Goal: Transaction & Acquisition: Book appointment/travel/reservation

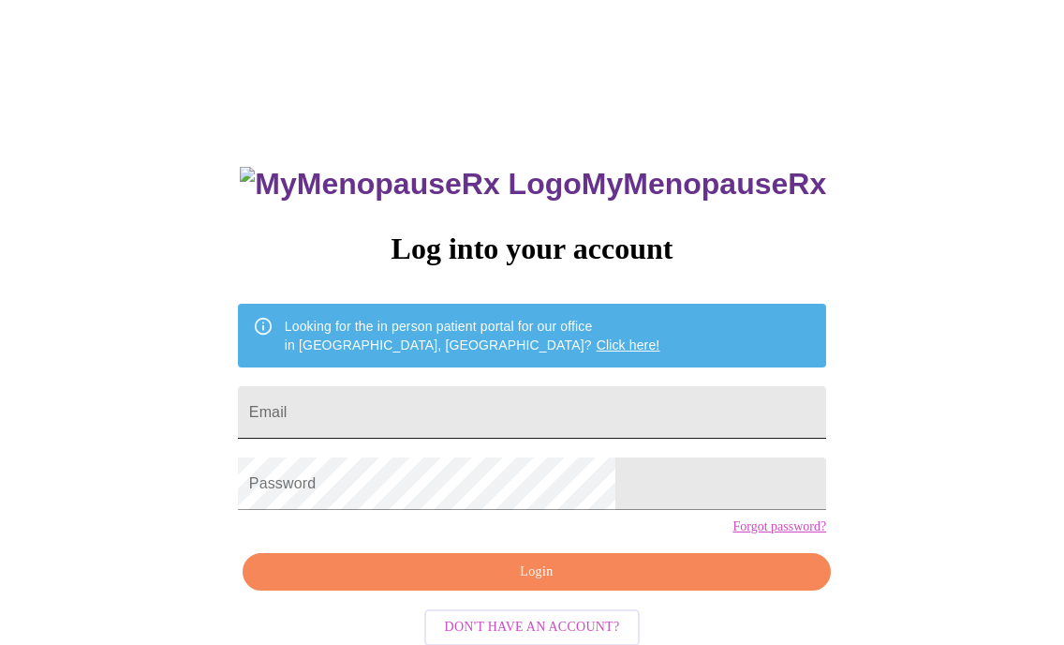
click at [503, 393] on input "Email" at bounding box center [532, 412] width 588 height 52
click at [413, 415] on input "Email" at bounding box center [532, 412] width 588 height 52
type input "[EMAIL_ADDRESS][DOMAIN_NAME]"
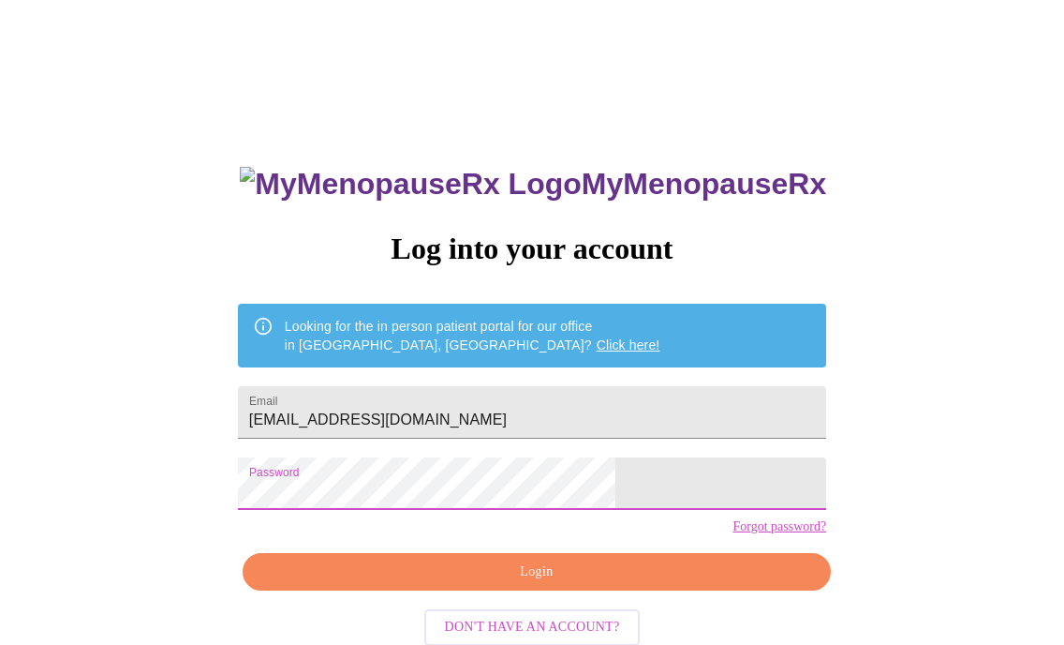
click at [523, 584] on span "Login" at bounding box center [536, 571] width 545 height 23
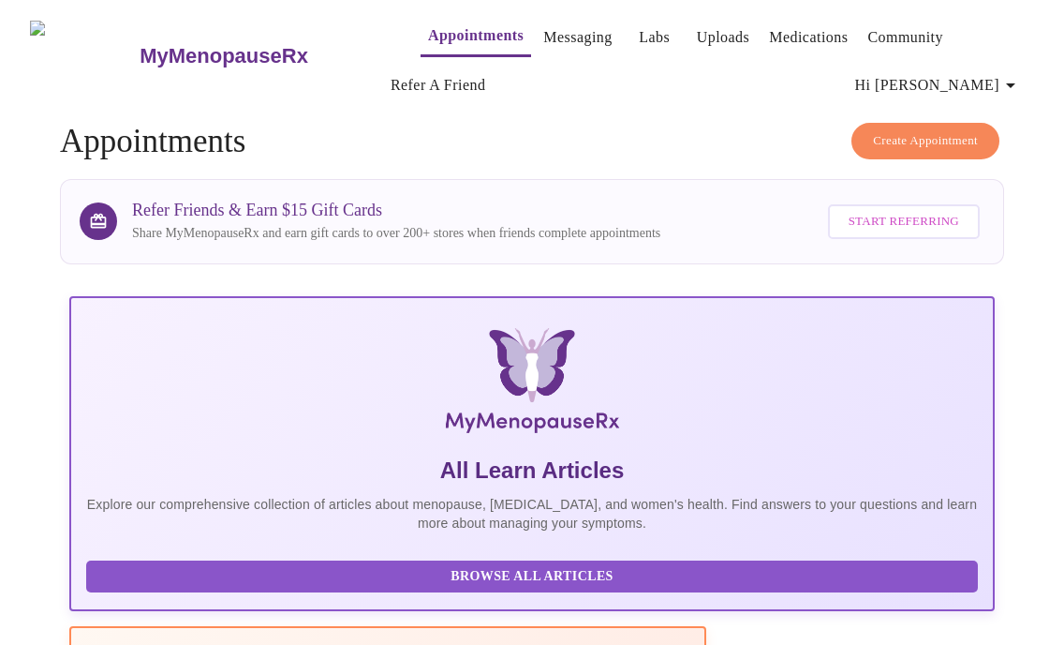
click at [639, 38] on link "Labs" at bounding box center [654, 37] width 31 height 26
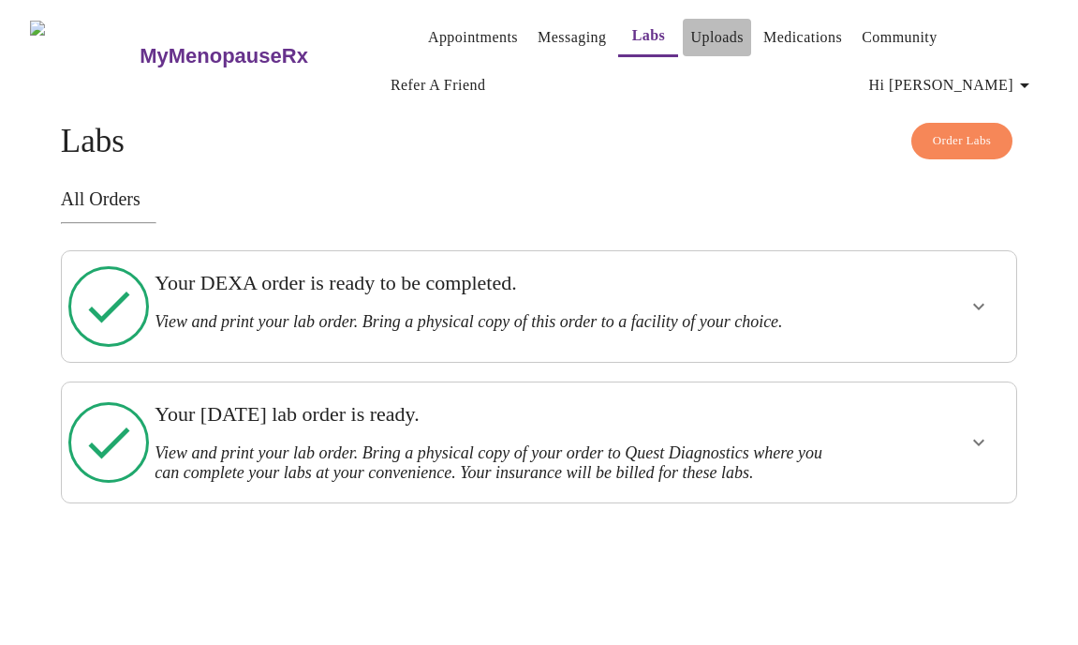
click at [691, 37] on link "Uploads" at bounding box center [717, 37] width 53 height 26
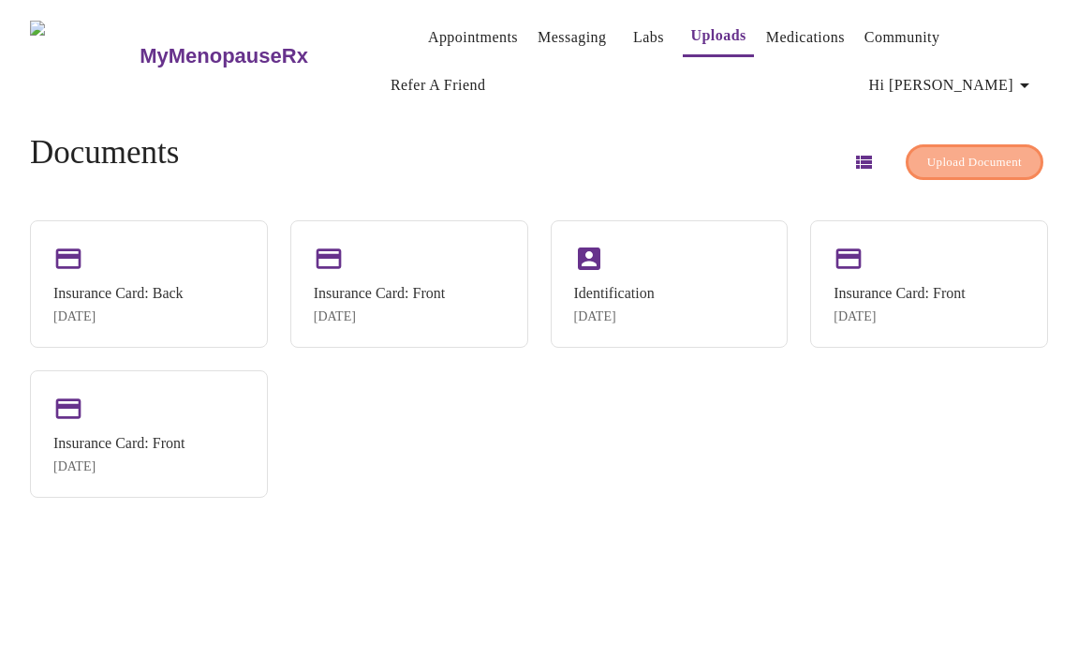
click at [938, 159] on span "Upload Document" at bounding box center [975, 163] width 95 height 22
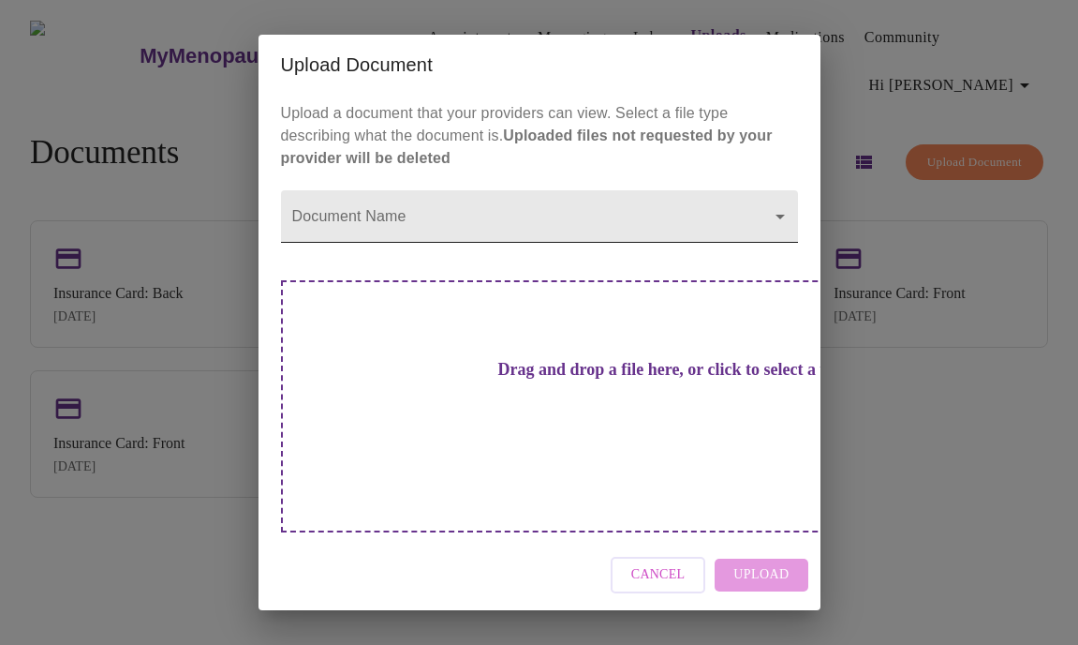
click at [420, 256] on body "MyMenopauseRx Appointments Messaging Labs Uploads Medications Community Refer a…" at bounding box center [538, 329] width 1063 height 645
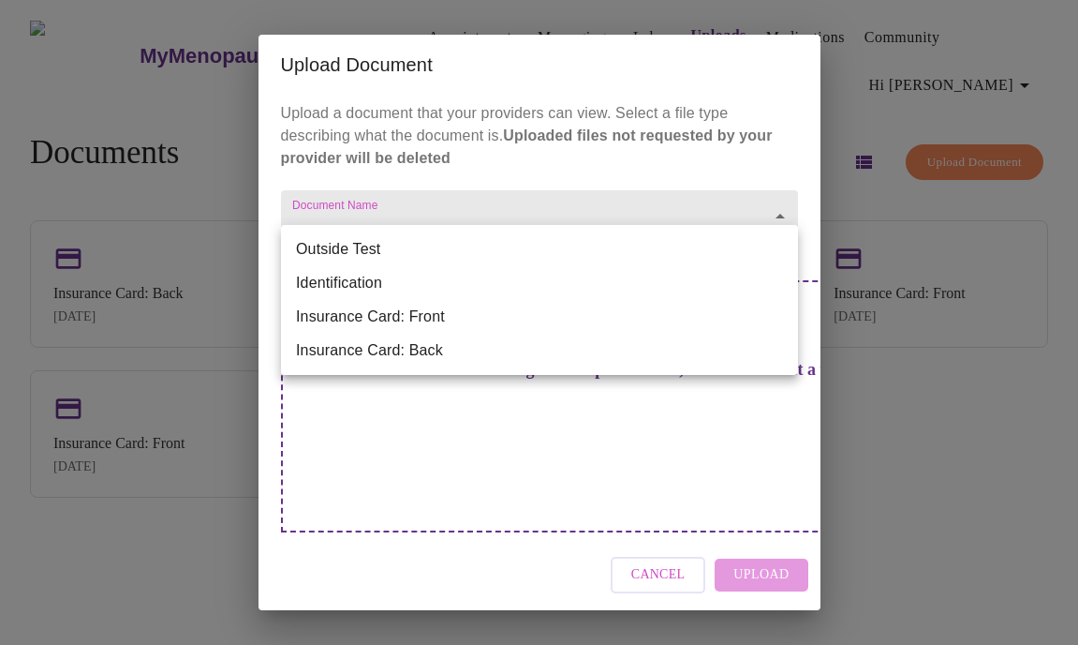
click at [383, 443] on div at bounding box center [539, 322] width 1078 height 645
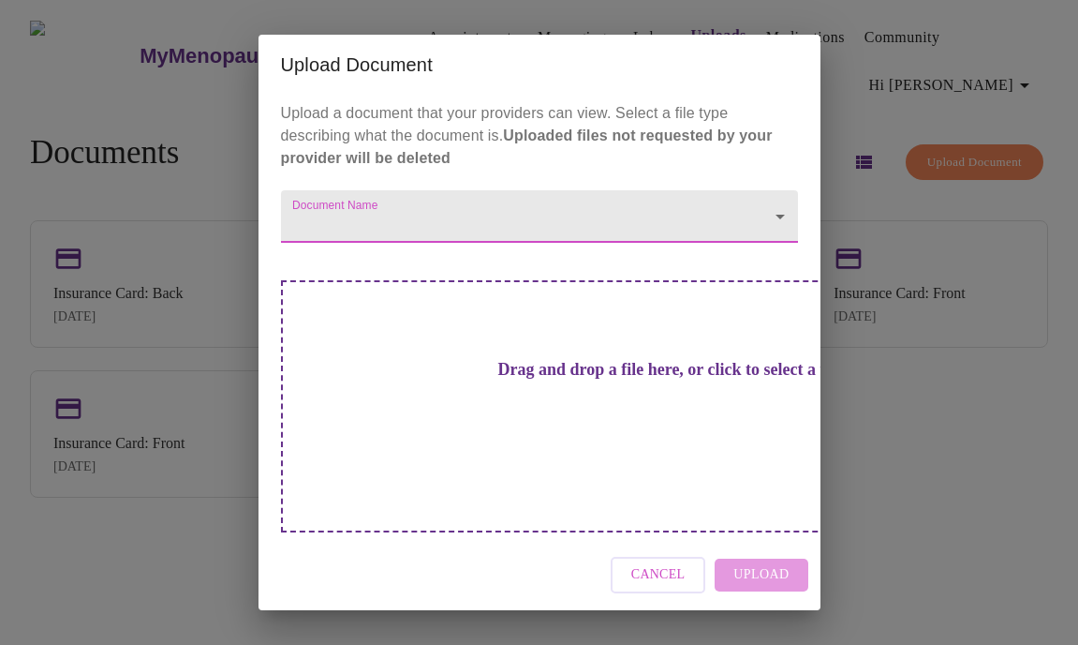
click at [656, 557] on button "Cancel" at bounding box center [659, 575] width 96 height 37
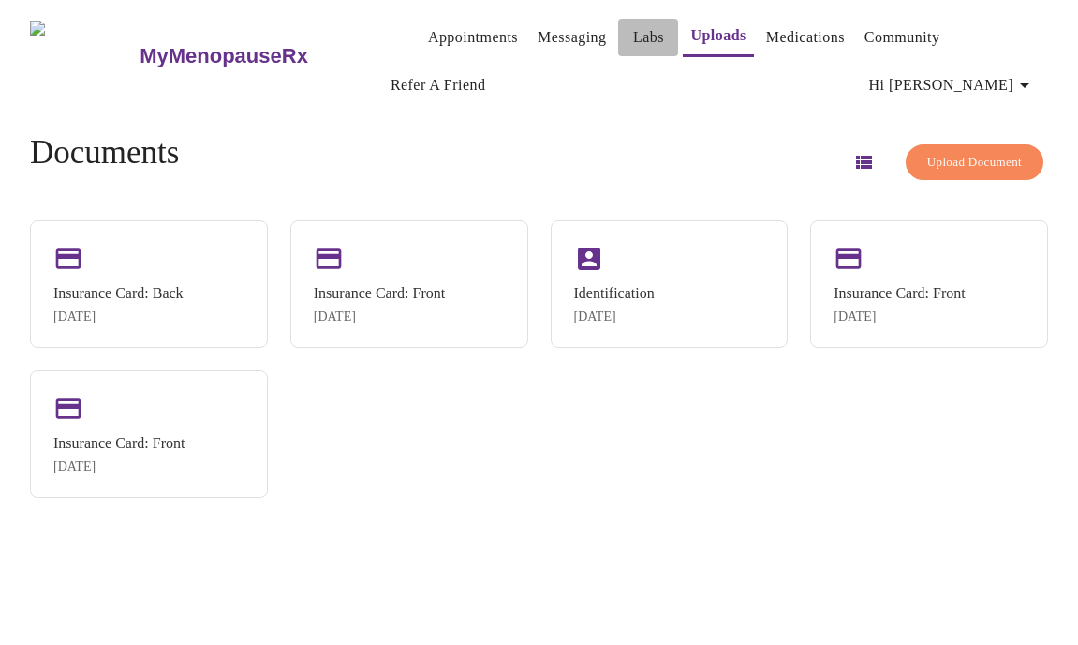
click at [633, 35] on link "Labs" at bounding box center [648, 37] width 31 height 26
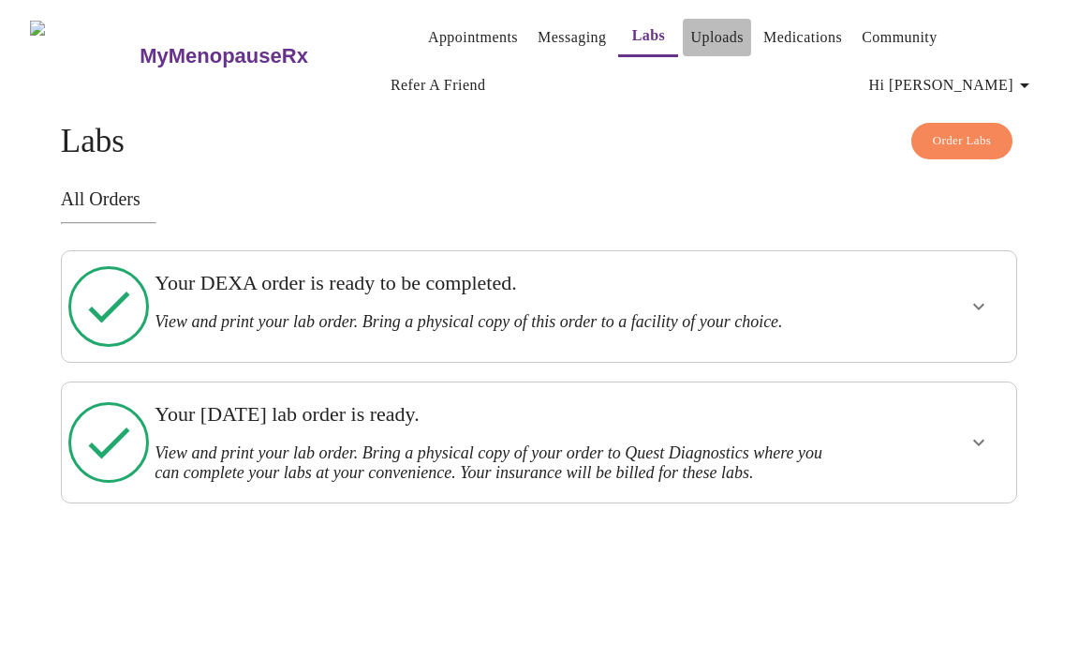
click at [691, 34] on link "Uploads" at bounding box center [717, 37] width 53 height 26
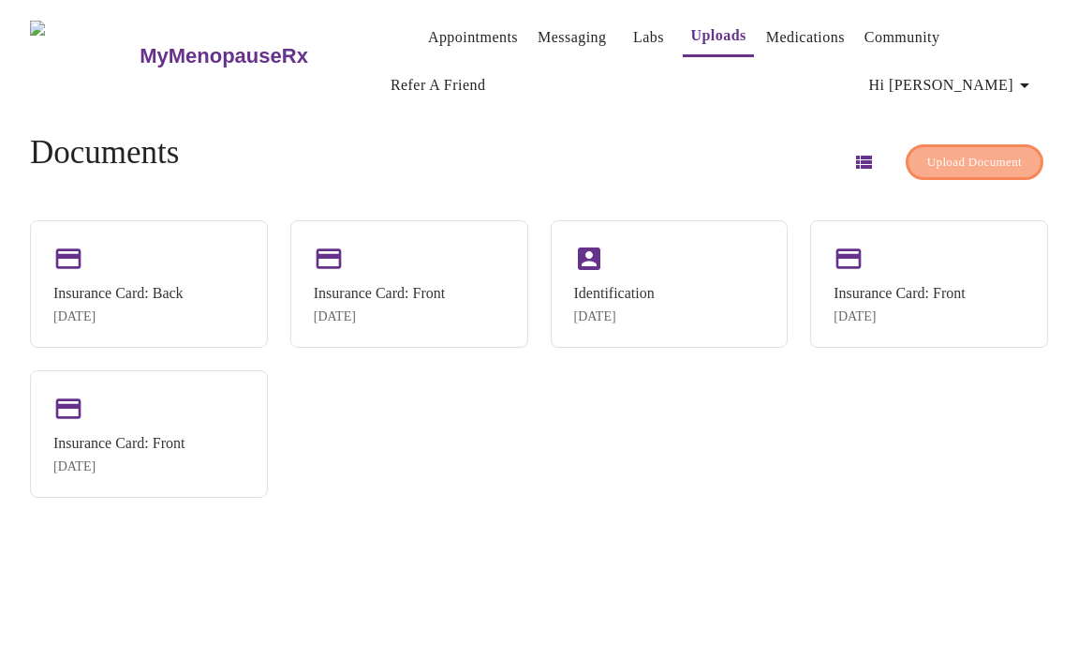
click at [951, 160] on span "Upload Document" at bounding box center [975, 163] width 95 height 22
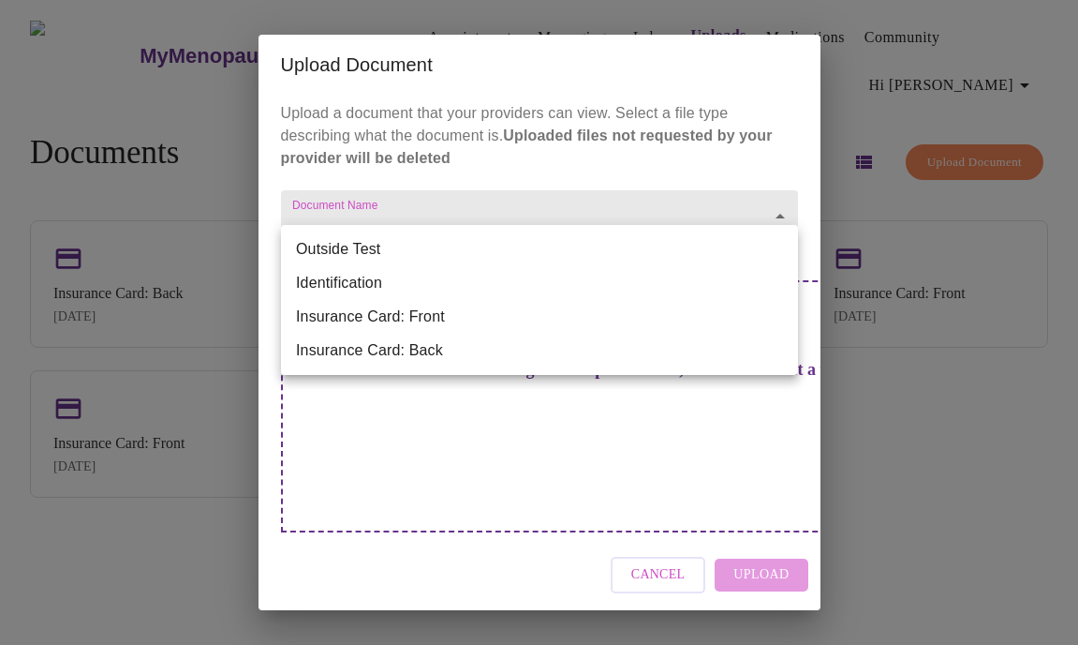
click at [776, 248] on body "MyMenopauseRx Appointments Messaging Labs Uploads Medications Community Refer a…" at bounding box center [538, 329] width 1063 height 645
click at [704, 249] on li "Outside Test" at bounding box center [539, 249] width 517 height 34
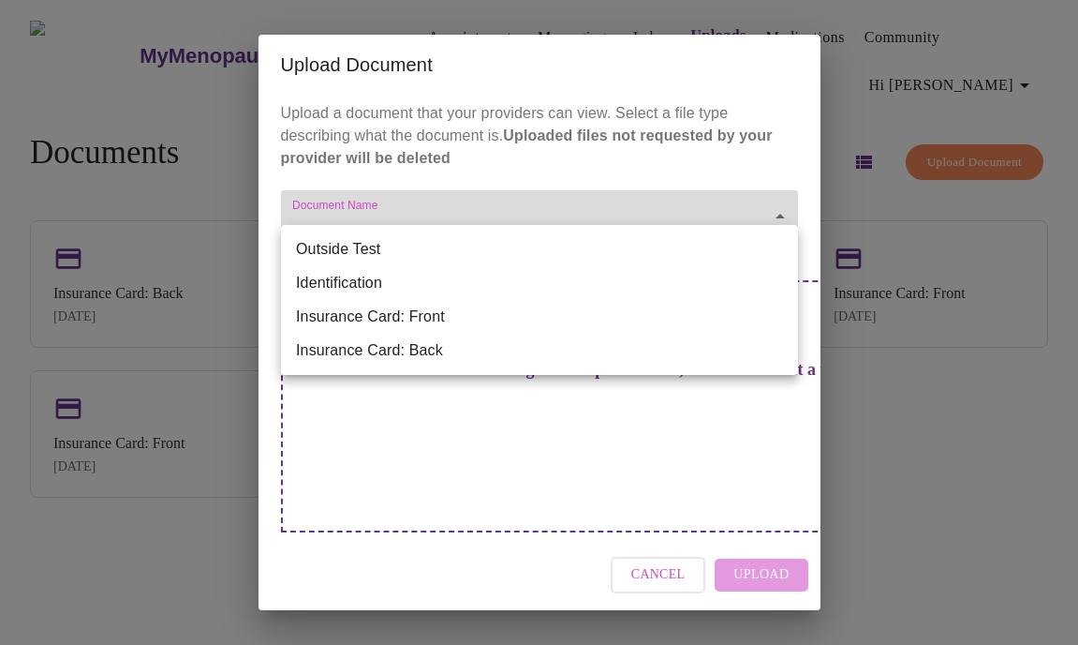
type input "Outside Test"
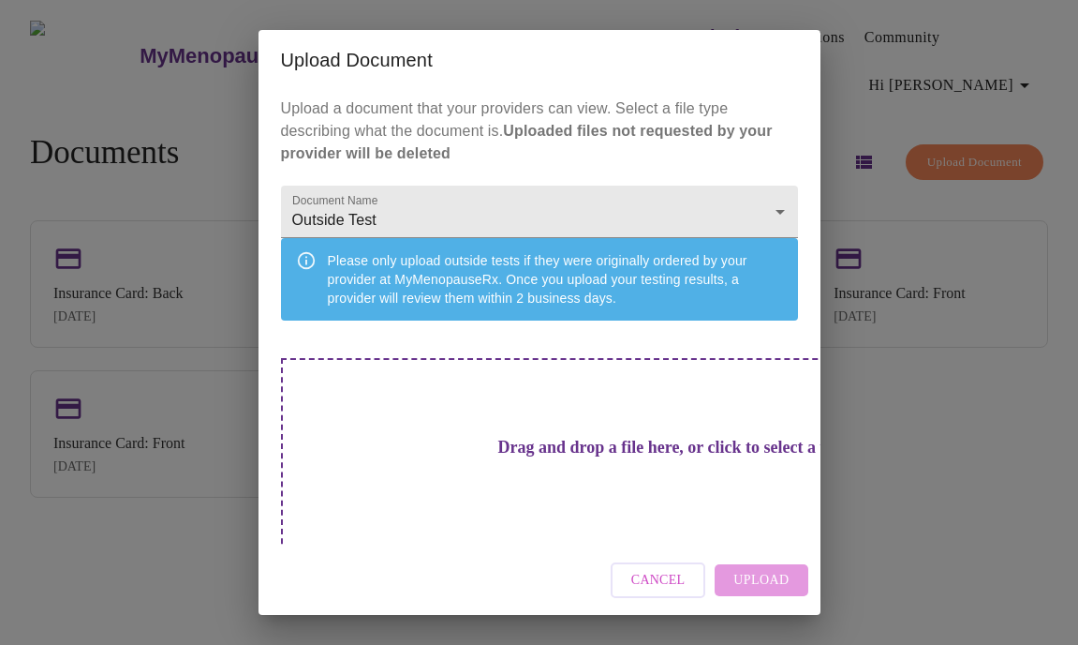
click at [559, 451] on h3 "Drag and drop a file here, or click to select a file" at bounding box center [670, 448] width 517 height 20
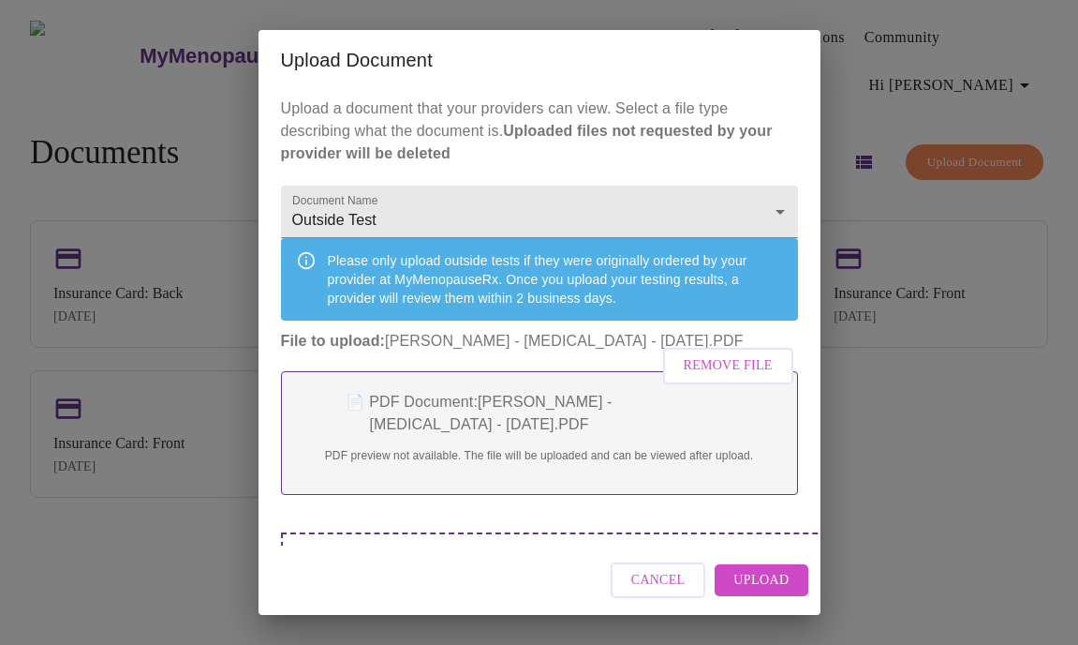
click at [787, 571] on span "Upload" at bounding box center [761, 580] width 55 height 23
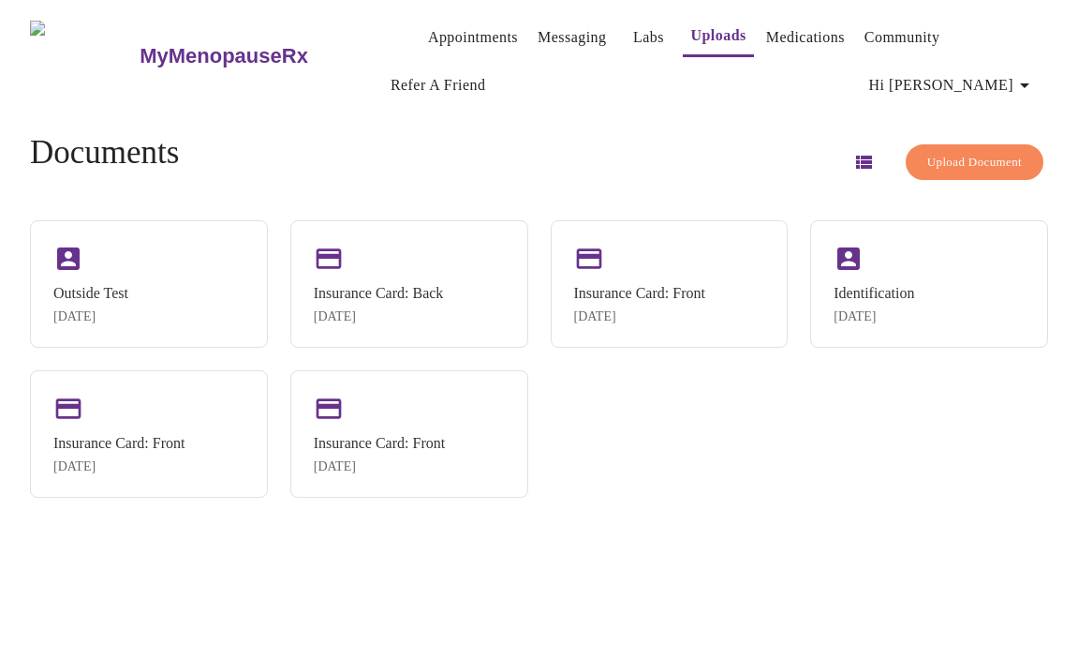
click at [999, 161] on span "Upload Document" at bounding box center [975, 163] width 95 height 22
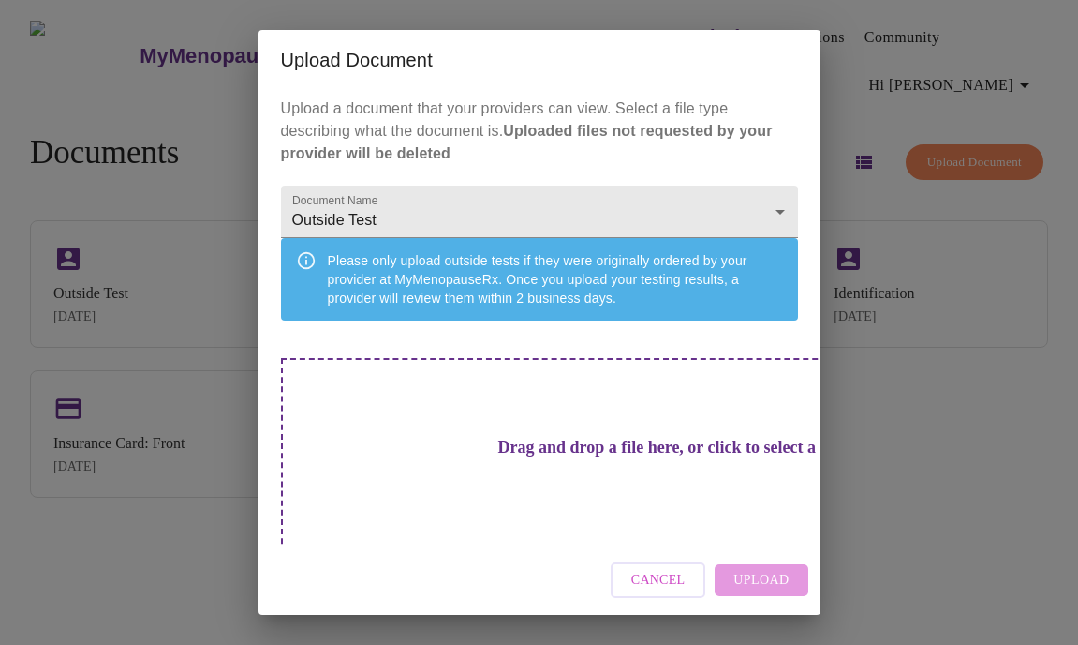
click at [762, 586] on div "Cancel Upload" at bounding box center [540, 580] width 562 height 70
click at [757, 578] on div "Cancel Upload" at bounding box center [540, 580] width 562 height 70
click at [621, 501] on div "Drag and drop a file here, or click to select a file" at bounding box center [671, 484] width 780 height 252
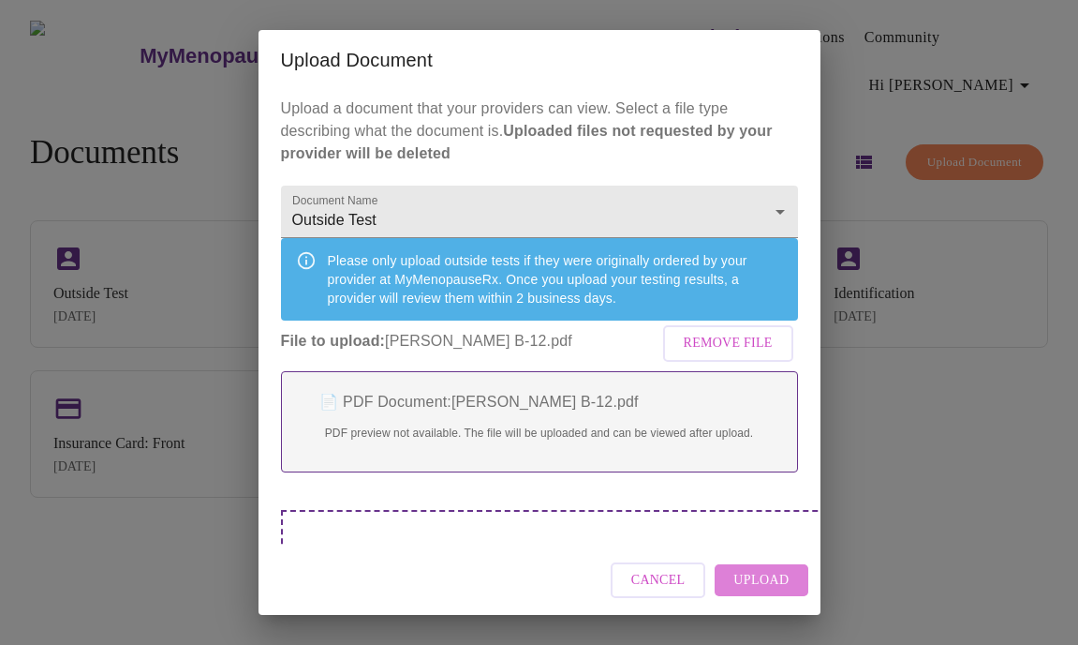
click at [772, 573] on span "Upload" at bounding box center [761, 580] width 55 height 23
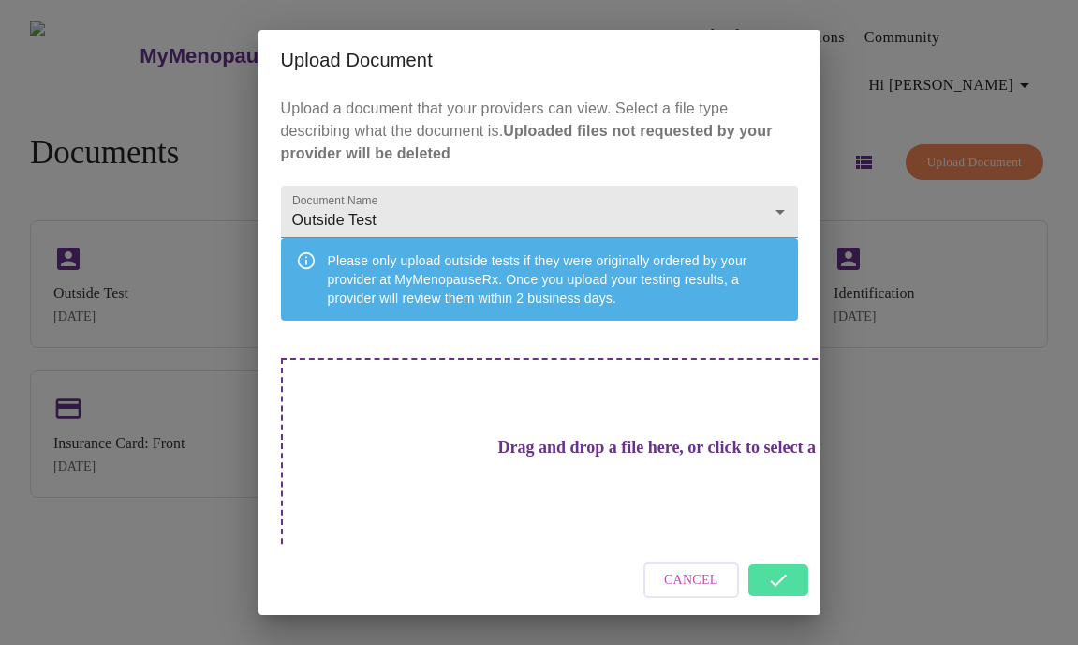
click at [781, 580] on div "Cancel" at bounding box center [540, 580] width 562 height 70
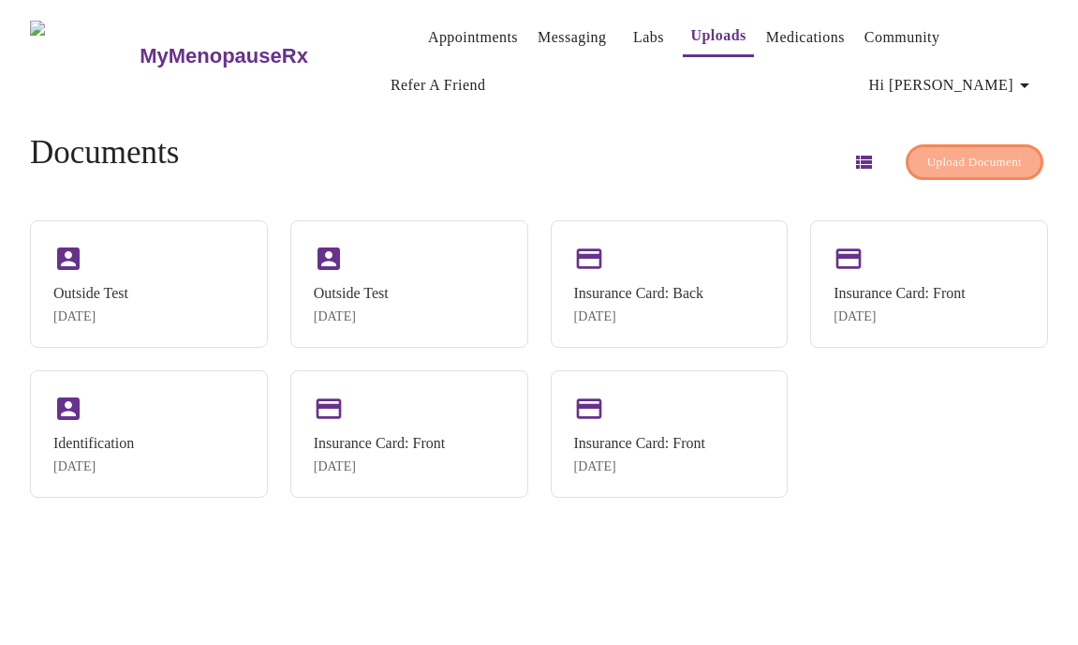
click at [966, 158] on span "Upload Document" at bounding box center [975, 163] width 95 height 22
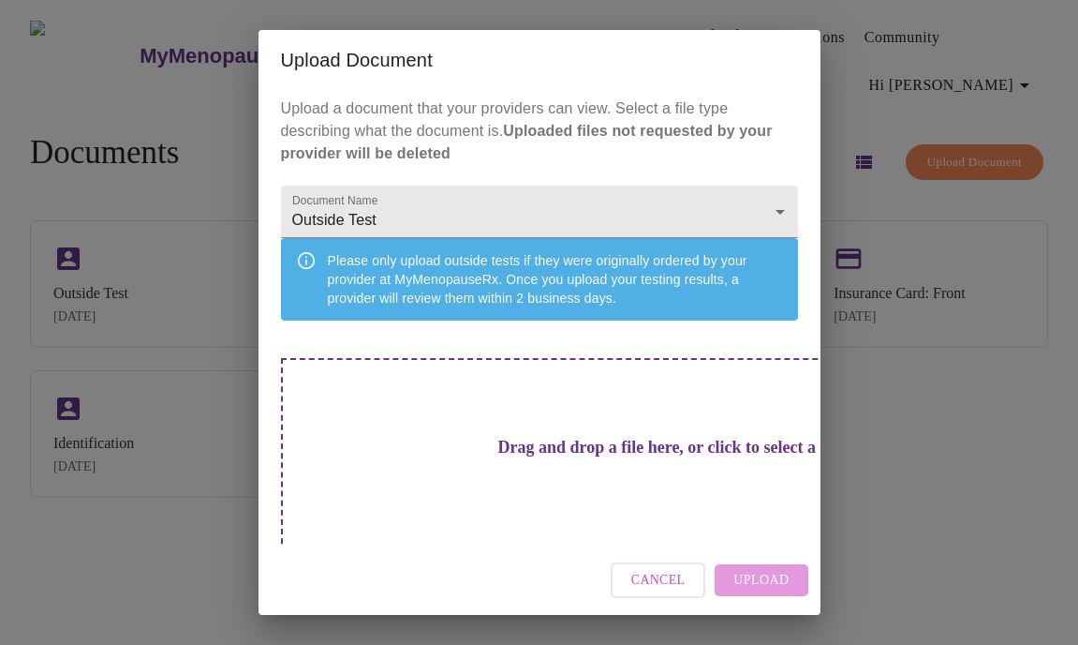
click at [519, 447] on h3 "Drag and drop a file here, or click to select a file" at bounding box center [670, 448] width 517 height 20
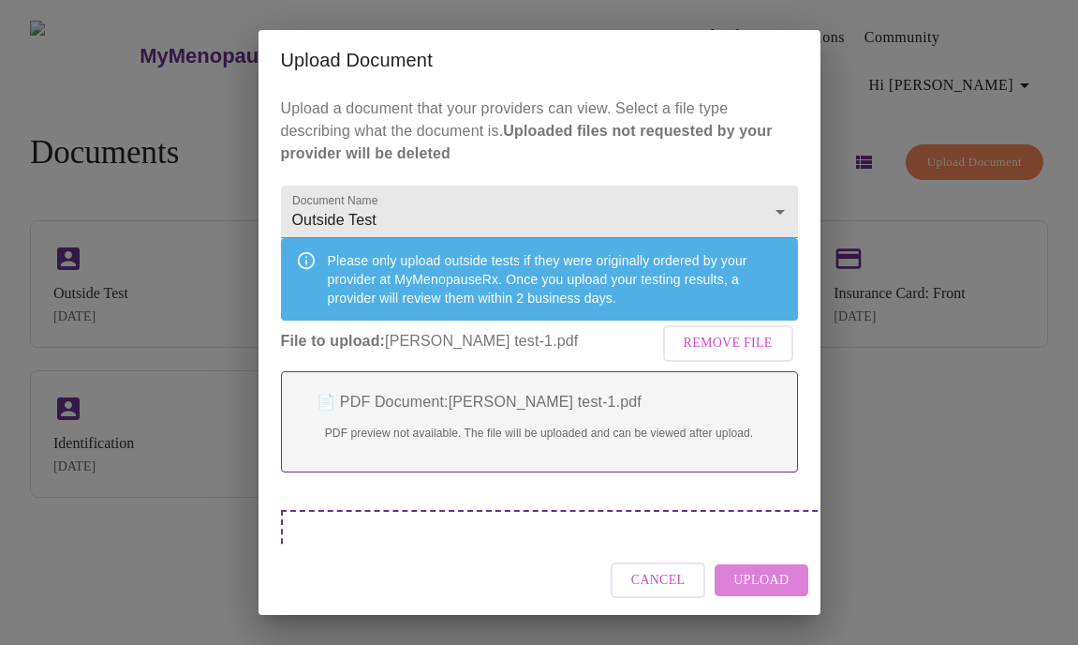
click at [784, 578] on span "Upload" at bounding box center [761, 580] width 55 height 23
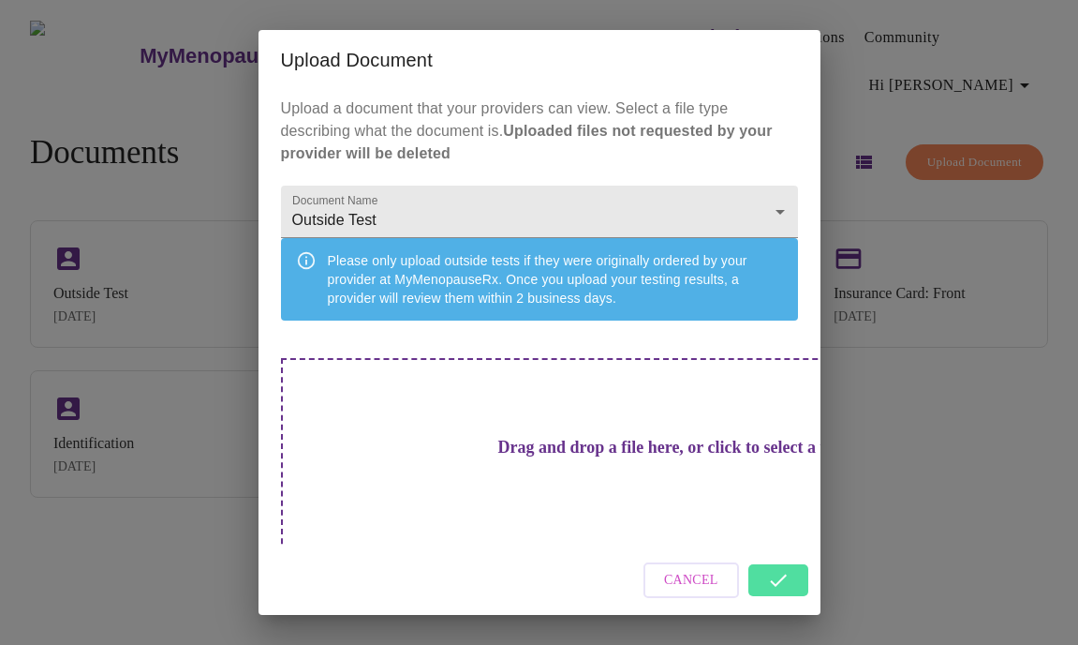
click at [566, 436] on div "Drag and drop a file here, or click to select a file" at bounding box center [671, 484] width 780 height 252
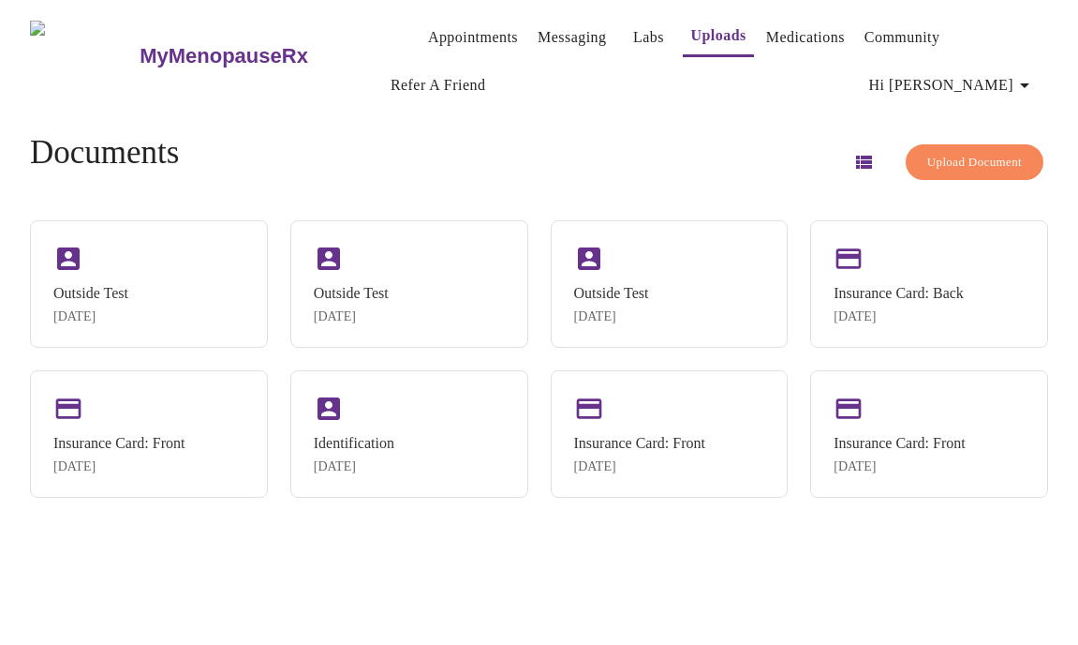
click at [982, 156] on span "Upload Document" at bounding box center [975, 163] width 95 height 22
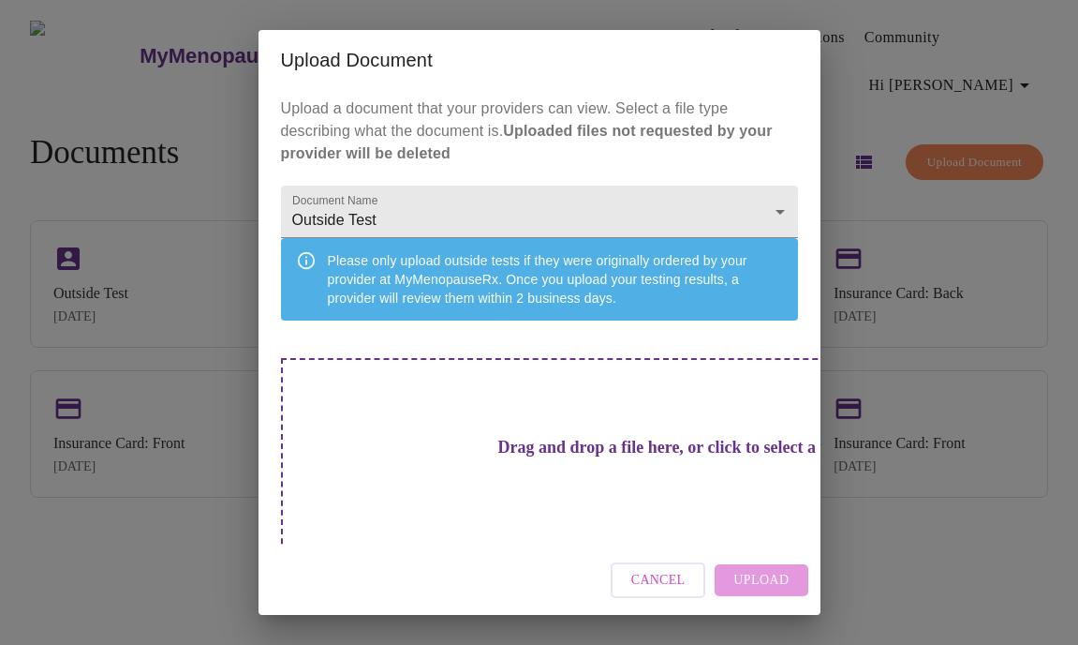
click at [529, 451] on h3 "Drag and drop a file here, or click to select a file" at bounding box center [670, 448] width 517 height 20
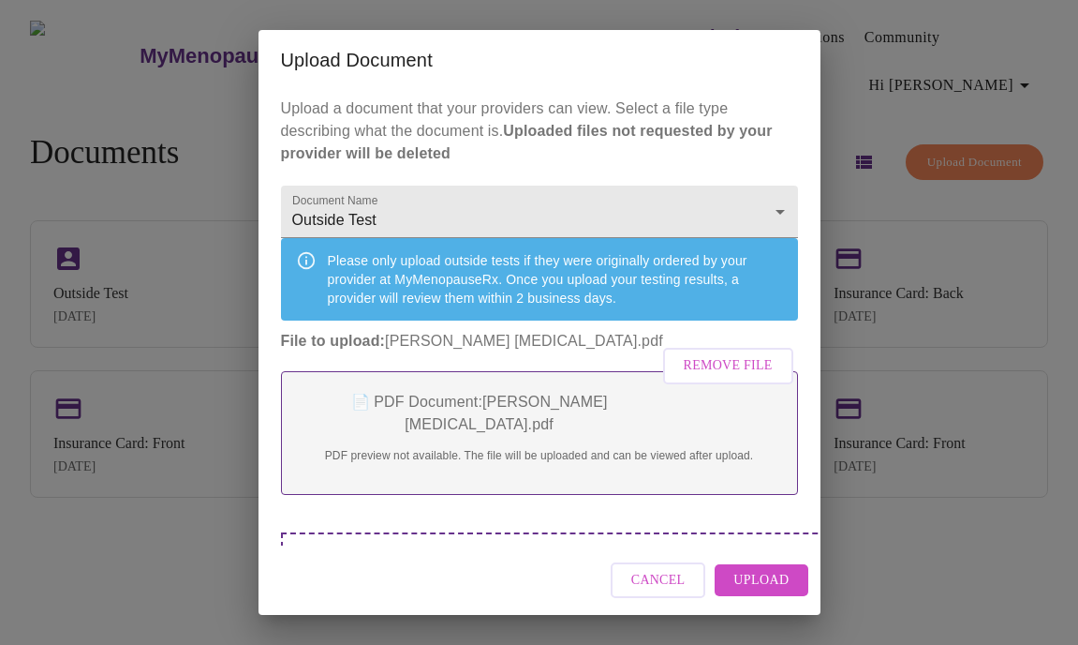
click at [793, 585] on button "Upload" at bounding box center [761, 580] width 93 height 33
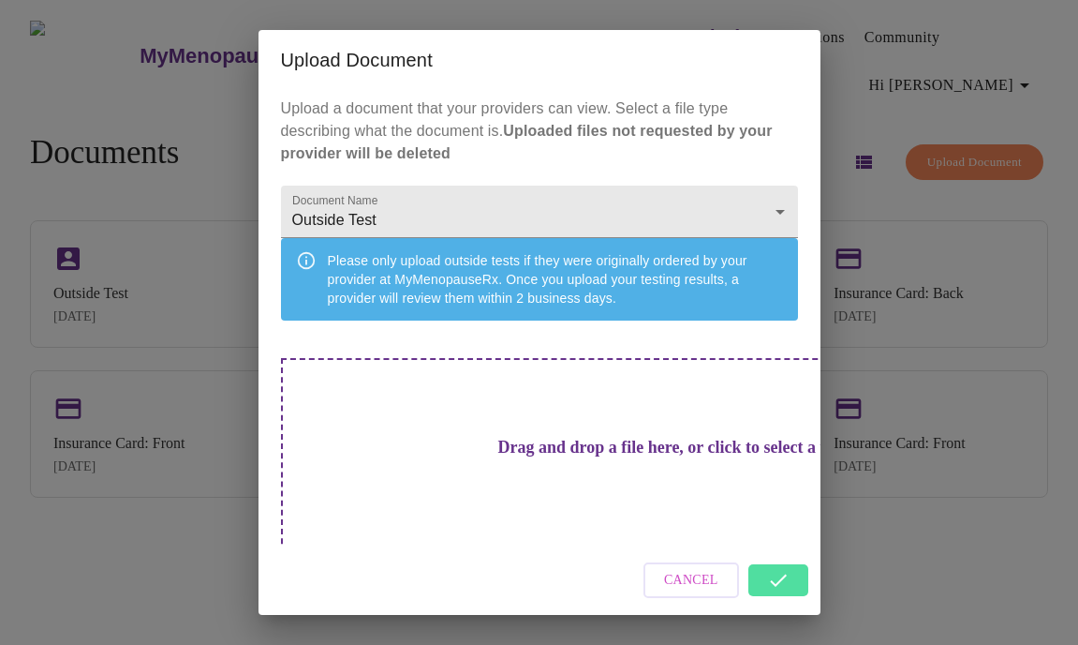
click at [899, 567] on div "Upload Document Upload a document that your providers can view. Select a file t…" at bounding box center [539, 322] width 1078 height 645
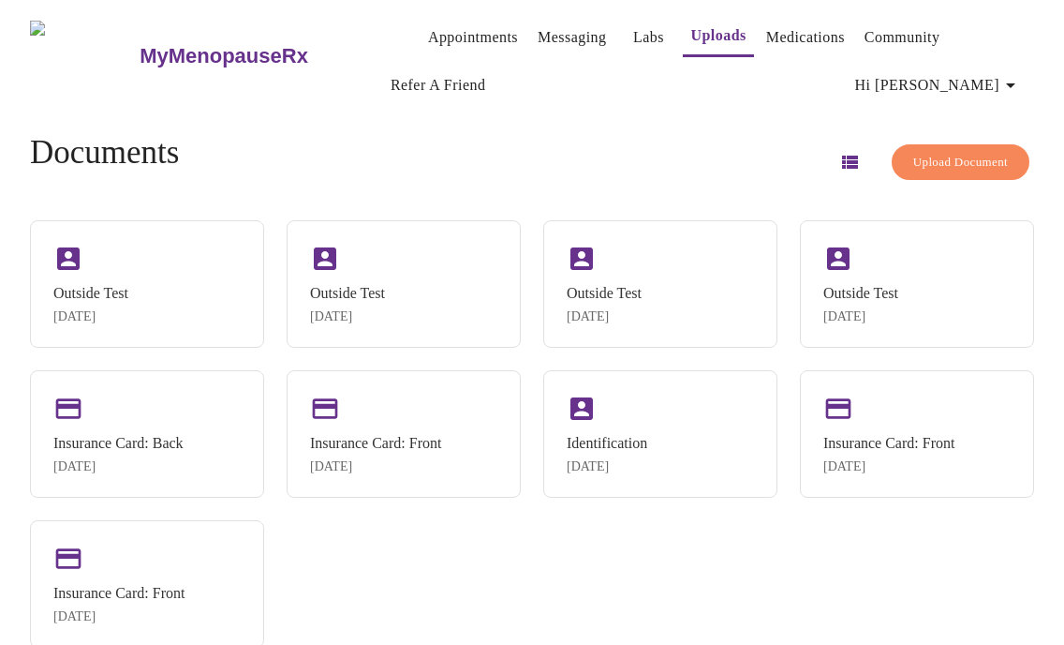
click at [454, 25] on link "Appointments" at bounding box center [473, 37] width 90 height 26
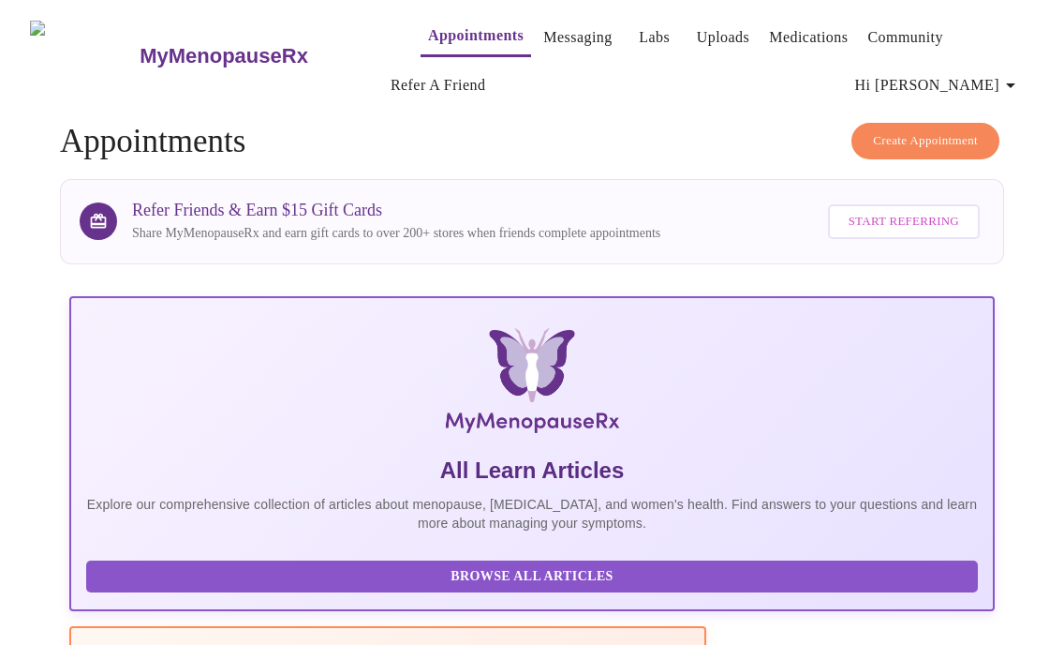
scroll to position [0, 281]
click at [921, 130] on span "Create Appointment" at bounding box center [925, 141] width 105 height 22
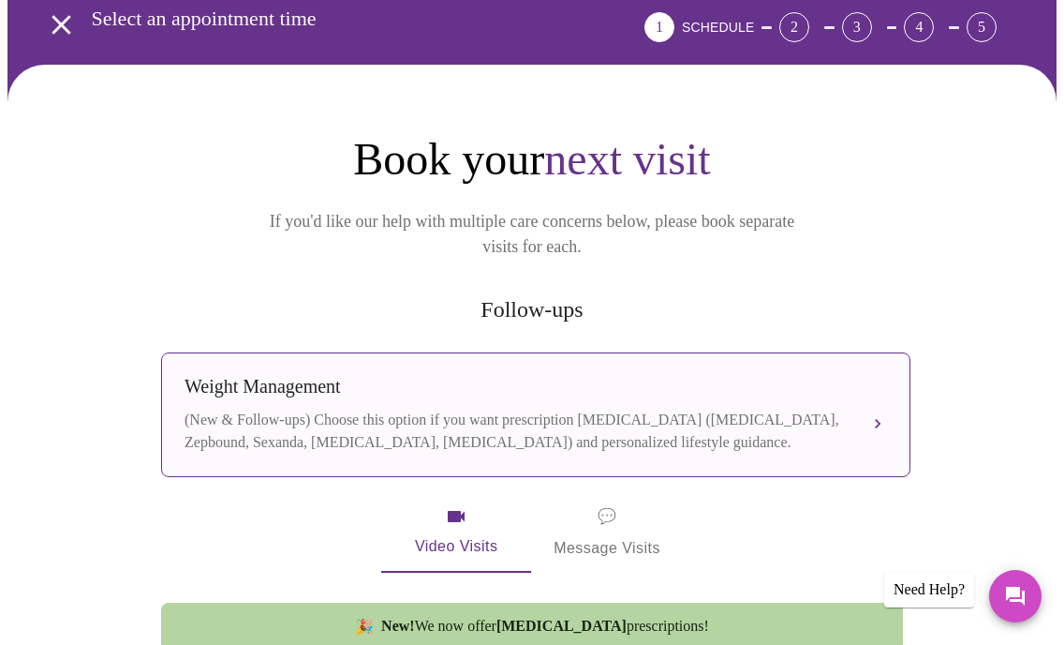
scroll to position [118, 0]
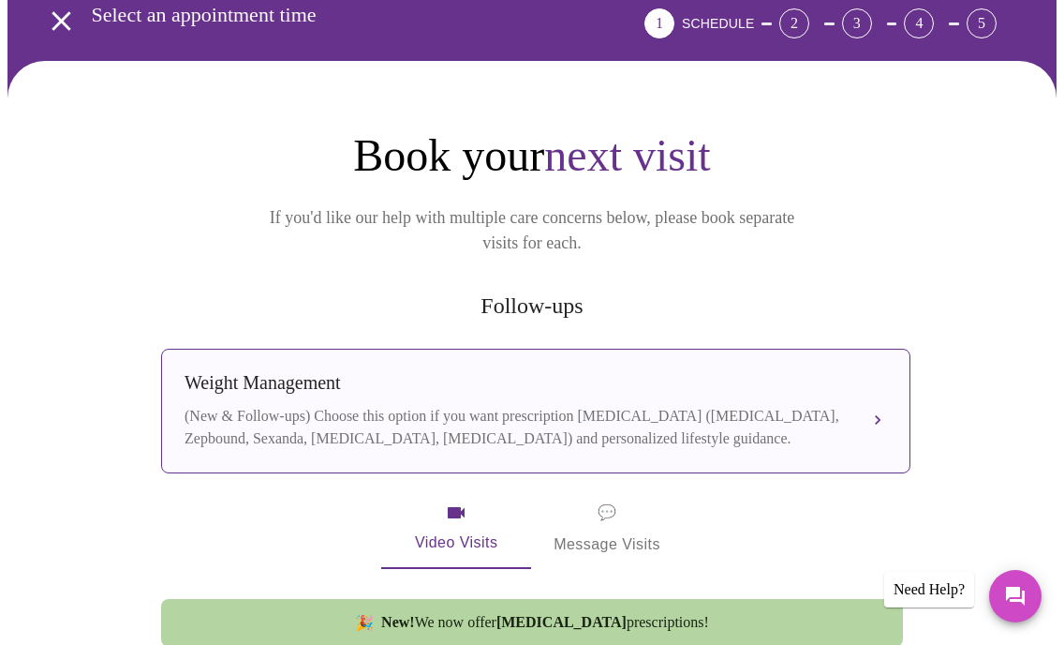
click at [871, 385] on button "Weight Management (New & Follow-ups) Choose this option if you want prescriptio…" at bounding box center [536, 411] width 750 height 125
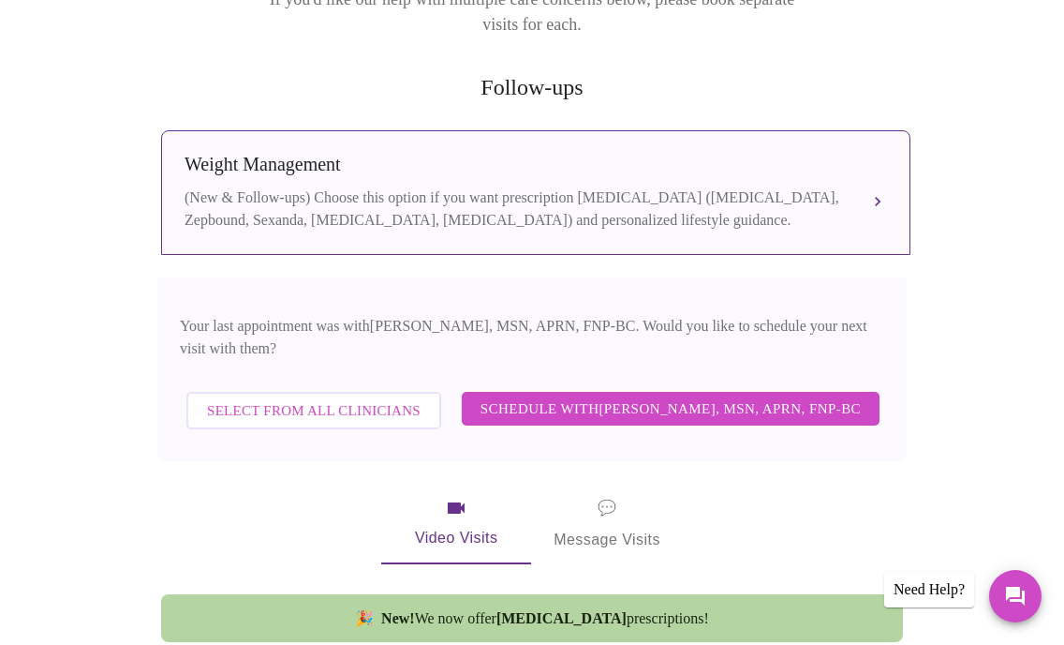
scroll to position [340, 0]
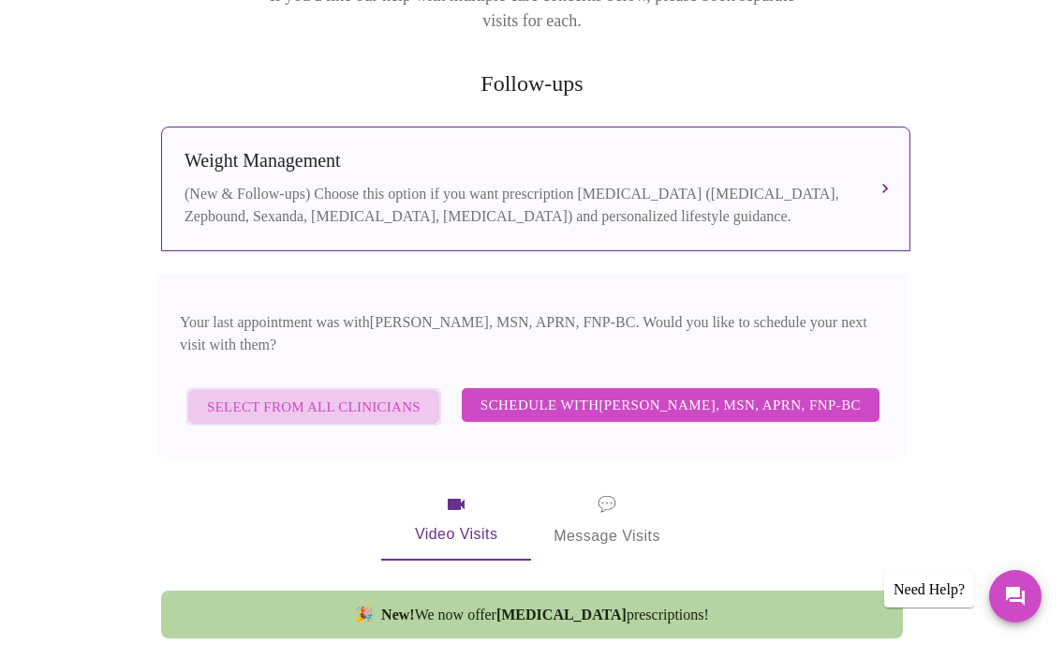
click at [392, 394] on span "Select from All Clinicians" at bounding box center [314, 406] width 214 height 24
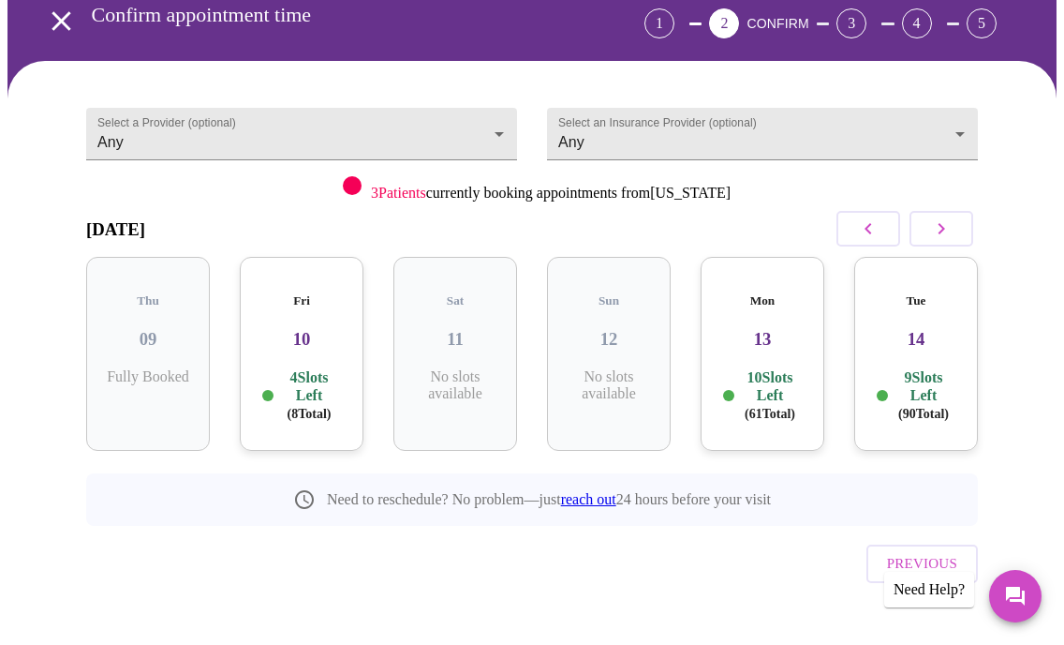
click at [762, 329] on h3 "13" at bounding box center [763, 339] width 94 height 21
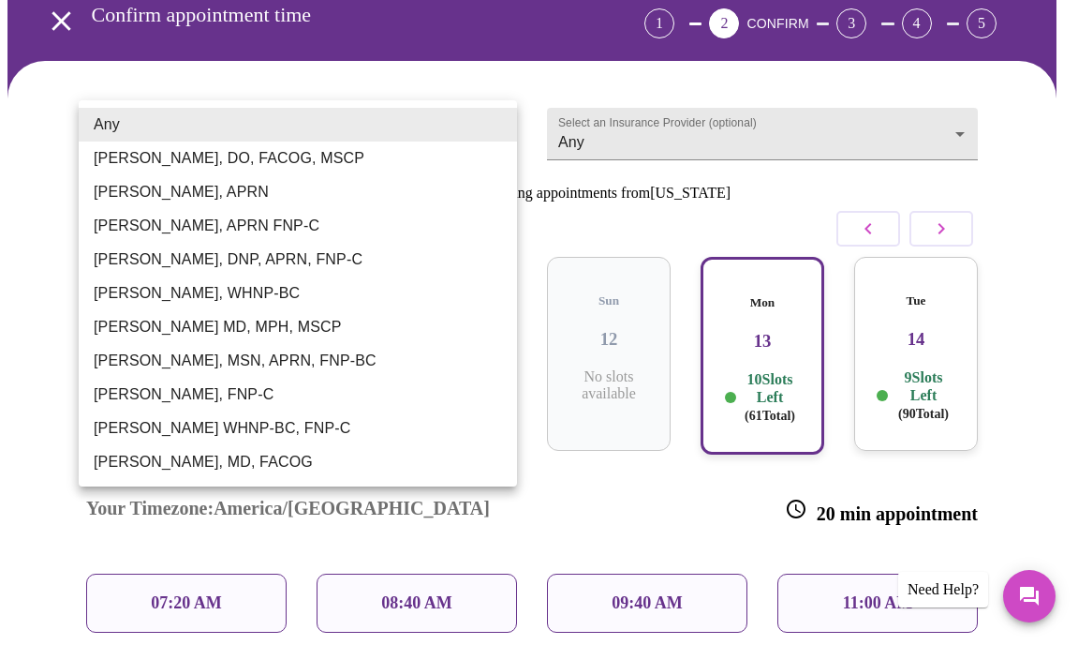
click at [356, 118] on body "MyMenopauseRx Appointments Messaging Labs Uploads Medications Community Refer a…" at bounding box center [538, 462] width 1063 height 1147
click at [266, 355] on li "Larissa Wright, MSN, APRN, FNP-BC" at bounding box center [298, 361] width 439 height 34
type input "Larissa Wright, MSN, APRN, FNP-BC"
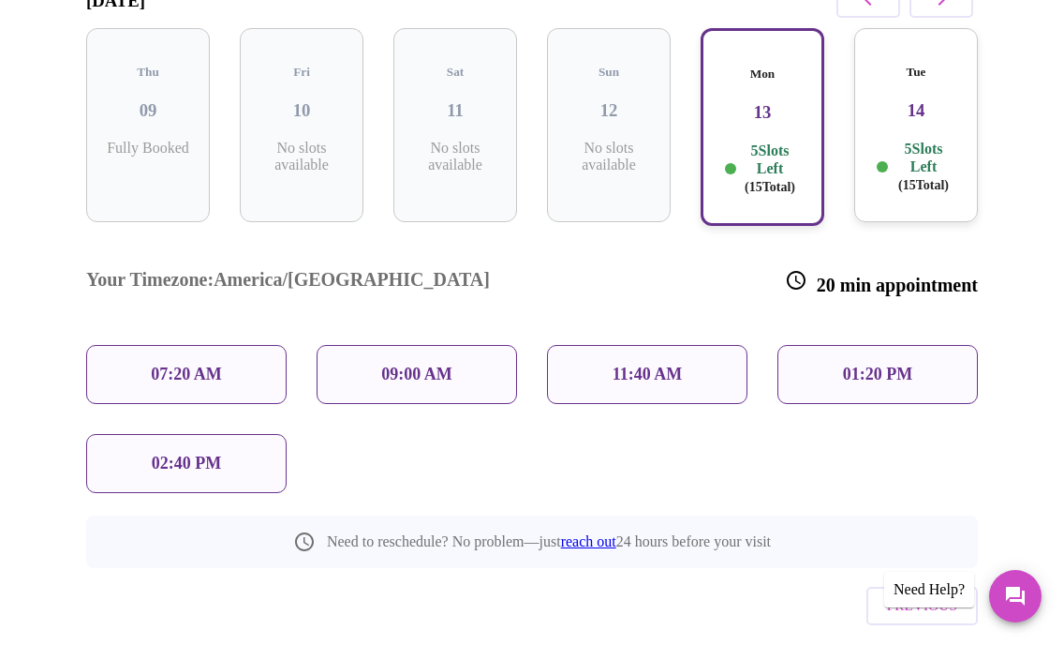
scroll to position [348, 0]
click at [430, 364] on p "09:00 AM" at bounding box center [416, 374] width 71 height 20
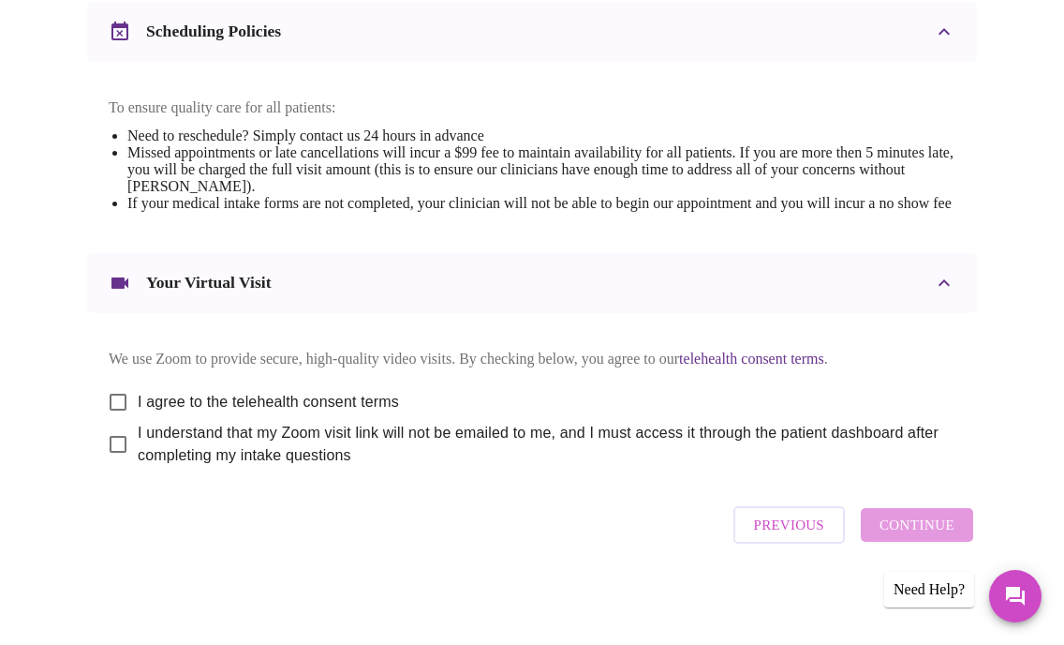
scroll to position [812, 0]
click at [119, 394] on input "I agree to the telehealth consent terms" at bounding box center [117, 401] width 39 height 39
checkbox input "true"
click at [112, 437] on input "I understand that my Zoom visit link will not be emailed to me, and I must acce…" at bounding box center [117, 443] width 39 height 39
checkbox input "true"
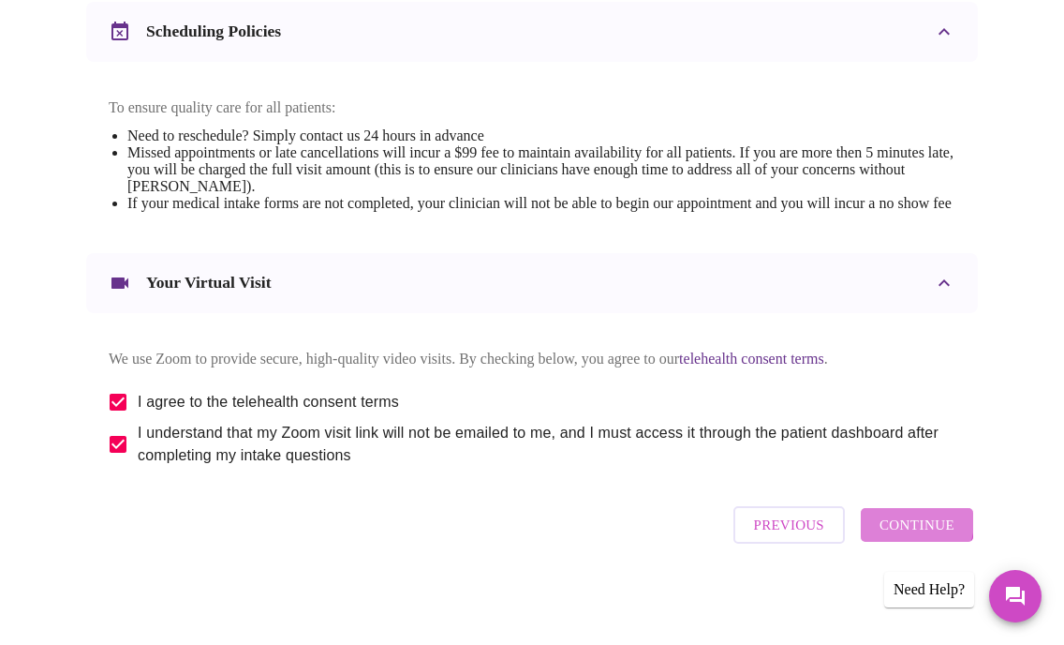
click at [921, 529] on span "Continue" at bounding box center [917, 525] width 75 height 24
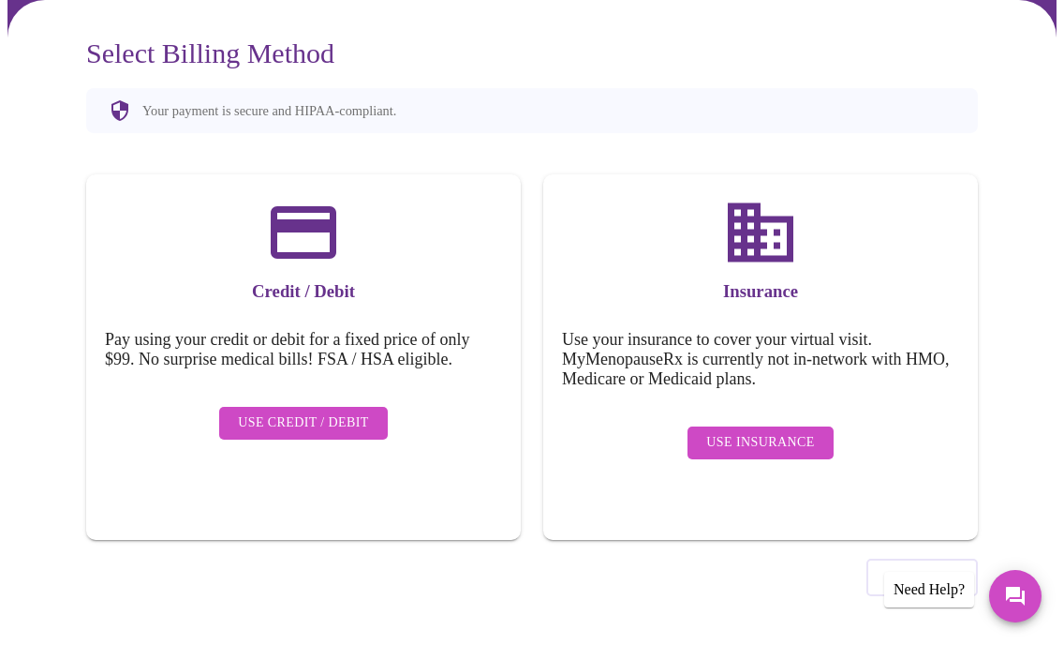
scroll to position [0, 0]
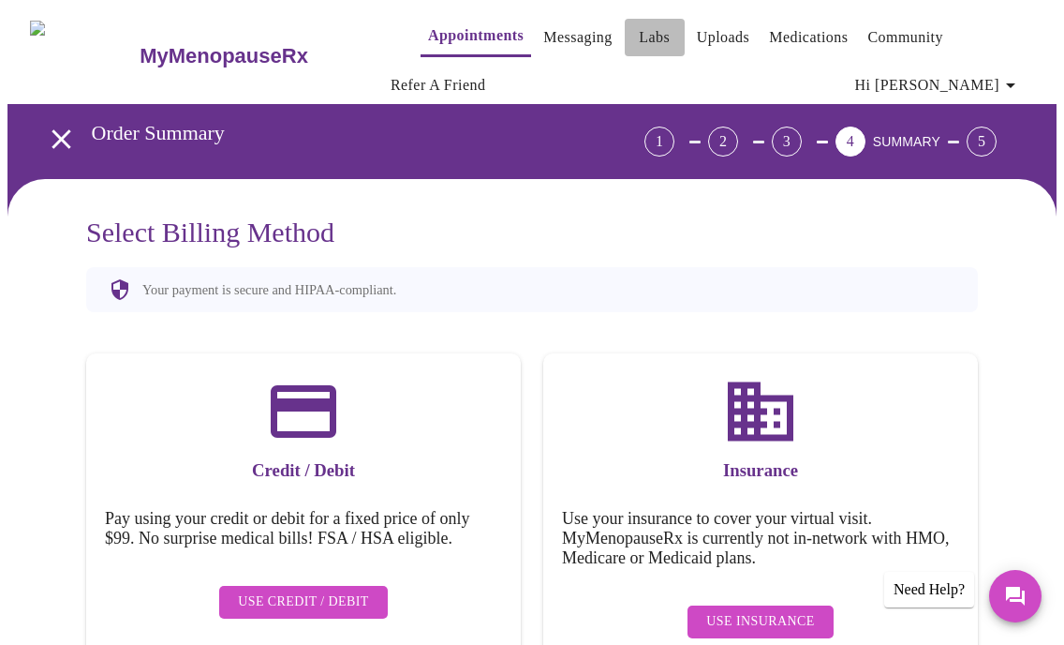
click at [639, 30] on link "Labs" at bounding box center [654, 37] width 31 height 26
click at [639, 27] on link "Labs" at bounding box center [654, 37] width 31 height 26
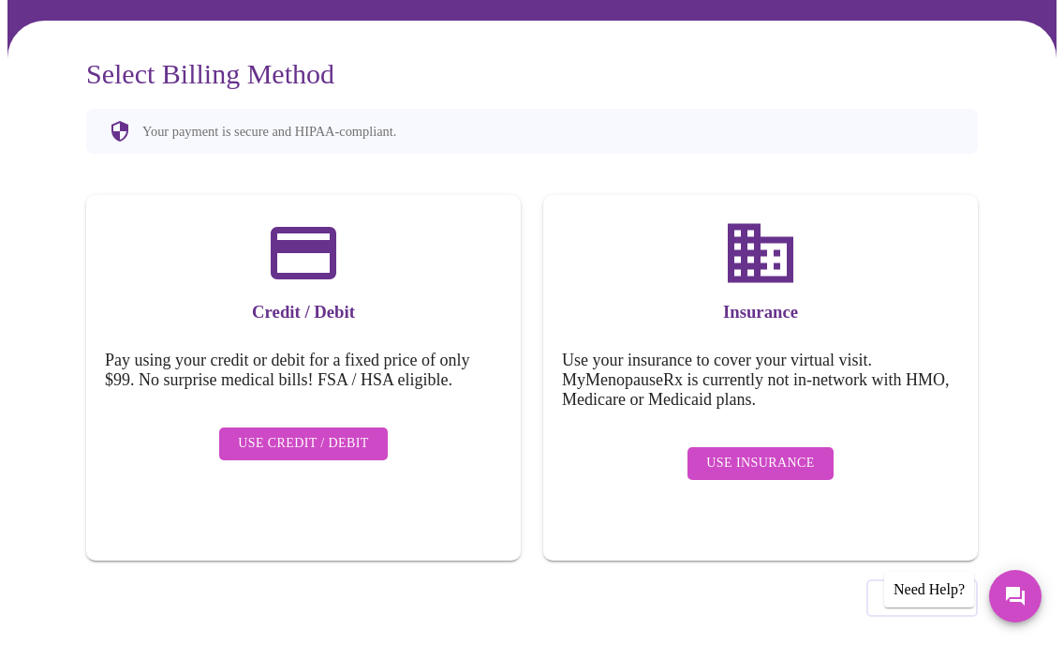
scroll to position [179, 0]
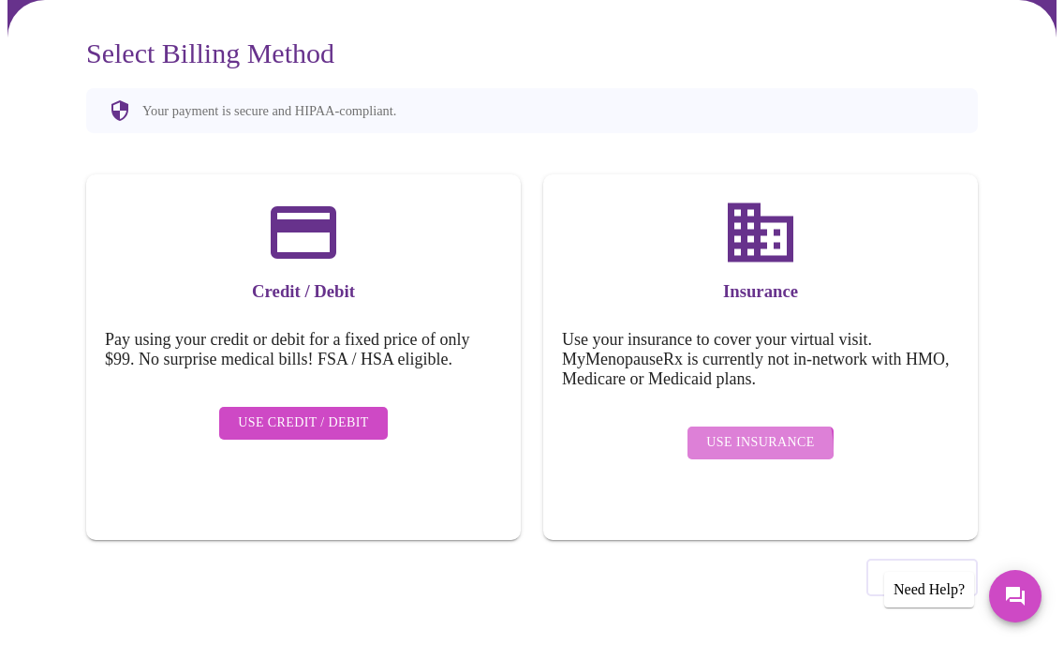
click at [741, 436] on span "Use Insurance" at bounding box center [760, 442] width 108 height 23
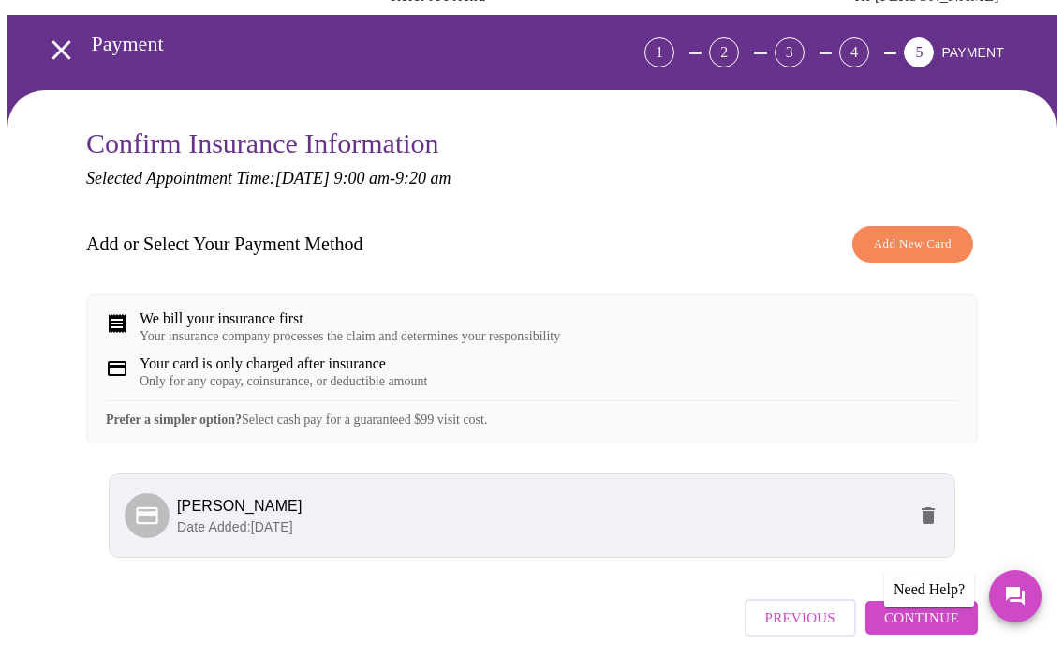
scroll to position [195, 0]
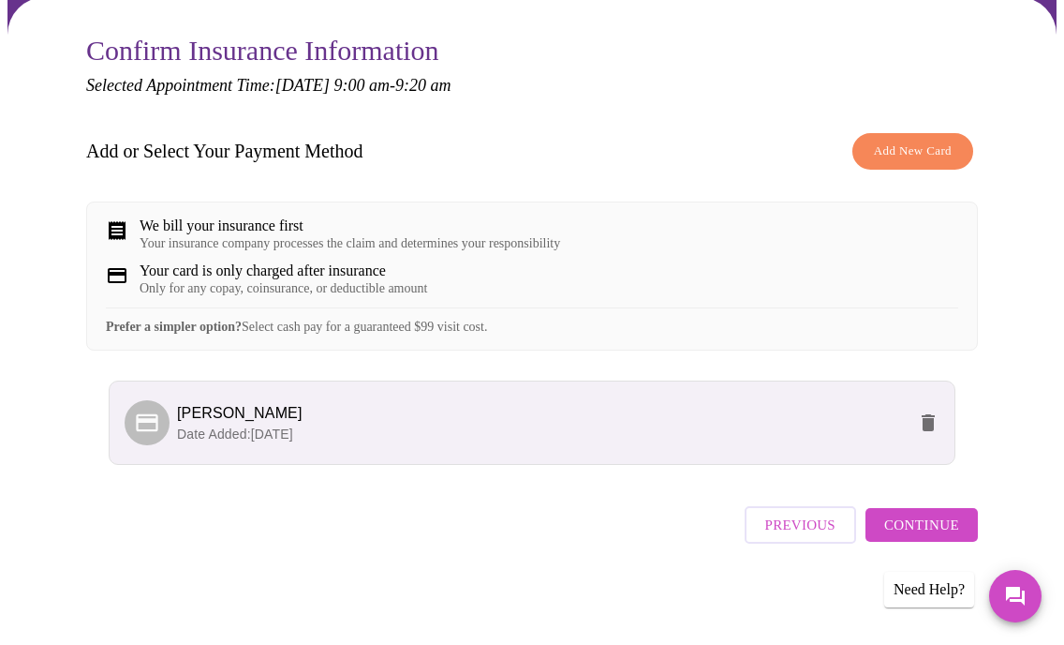
click at [923, 530] on span "Continue" at bounding box center [922, 525] width 75 height 24
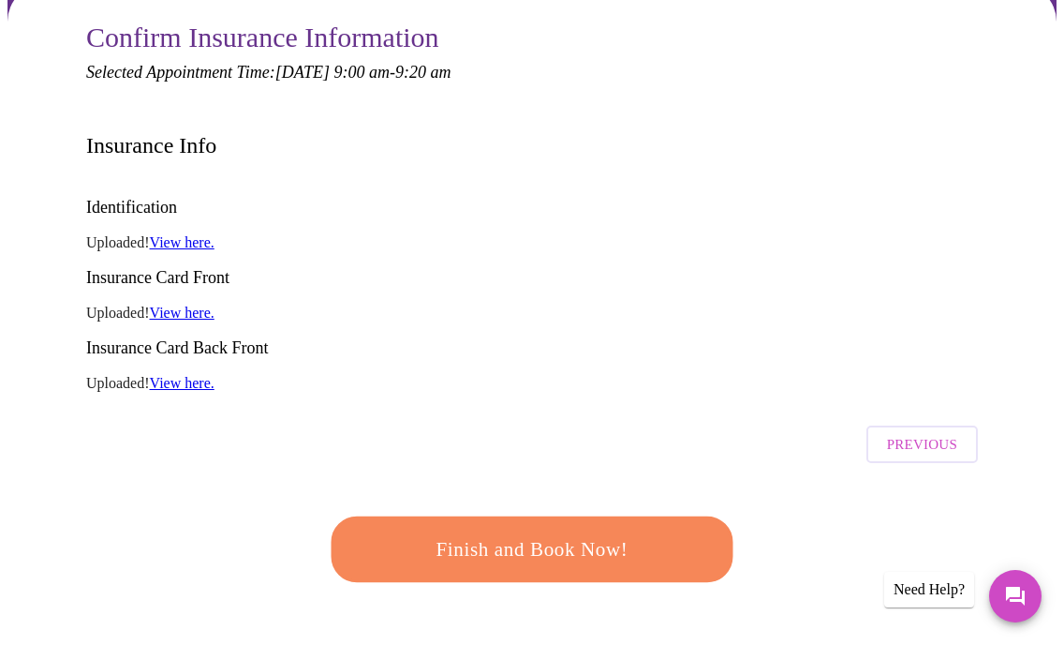
click at [678, 532] on span "Finish and Book Now!" at bounding box center [532, 549] width 347 height 35
